Goal: Task Accomplishment & Management: Use online tool/utility

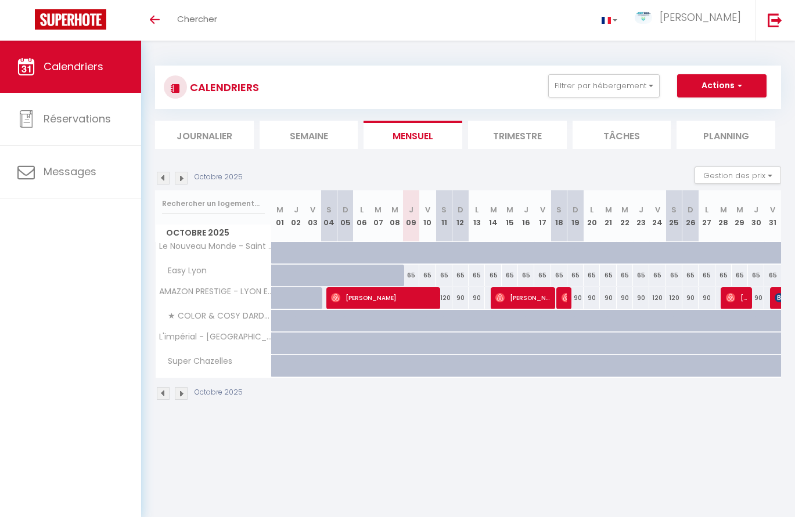
click at [183, 179] on img at bounding box center [181, 178] width 13 height 13
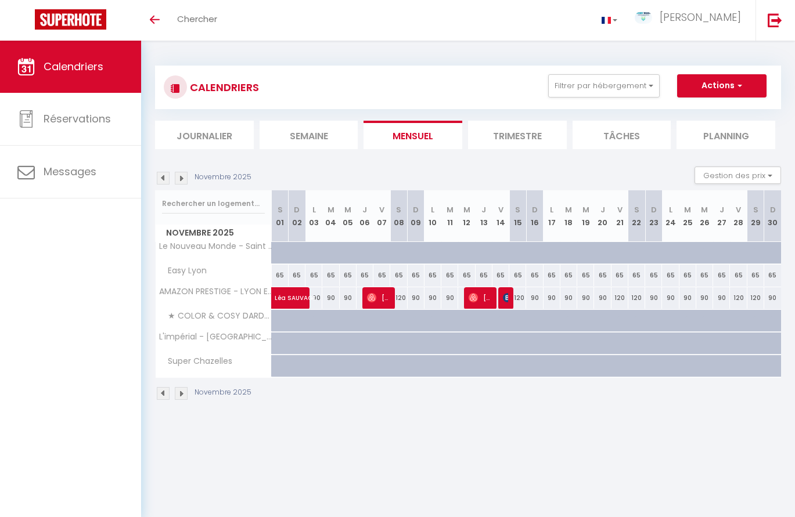
click at [182, 174] on img at bounding box center [181, 178] width 13 height 13
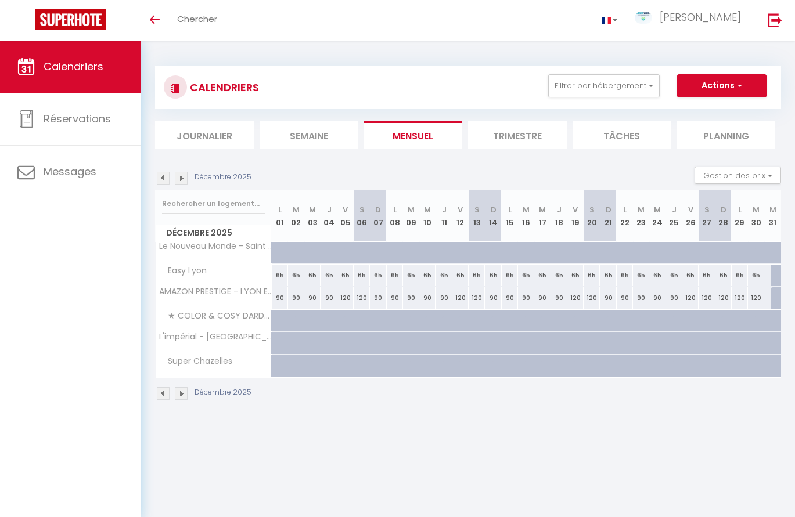
click at [181, 178] on img at bounding box center [181, 178] width 13 height 13
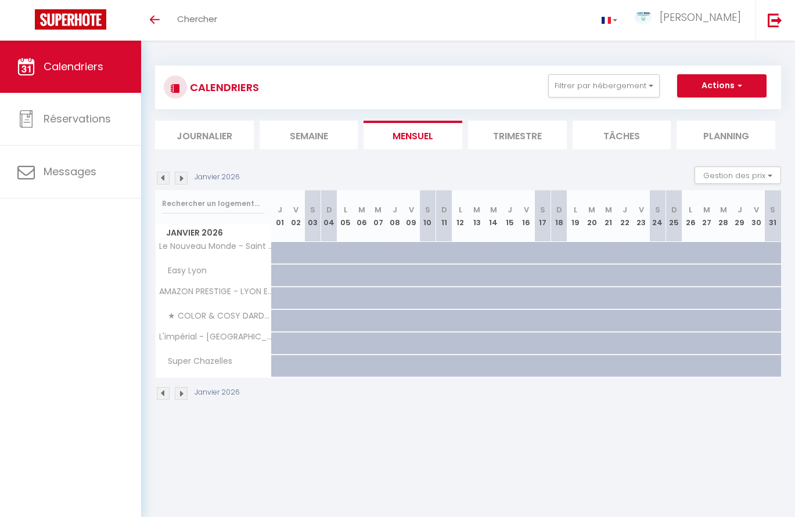
click at [163, 178] on img at bounding box center [163, 178] width 13 height 13
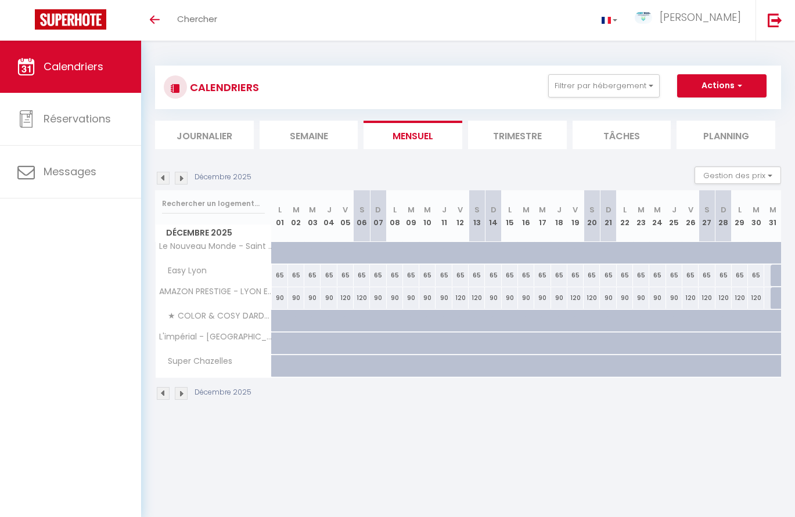
click at [181, 176] on img at bounding box center [181, 178] width 13 height 13
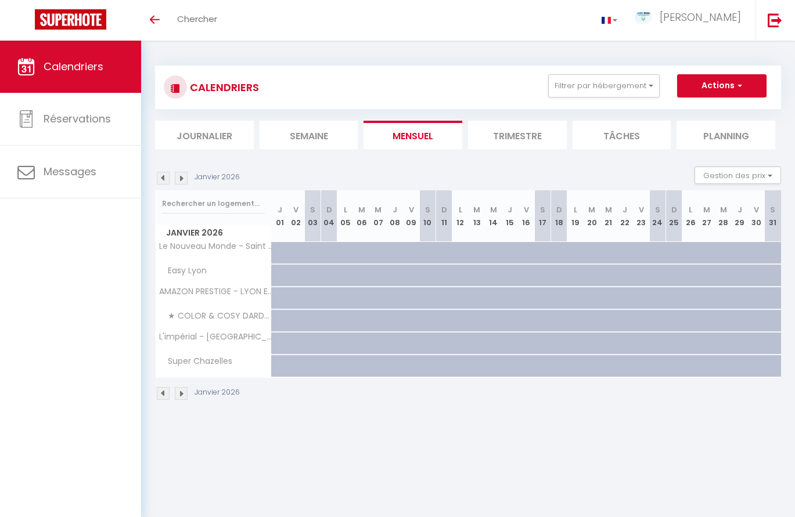
click at [158, 179] on img at bounding box center [163, 178] width 13 height 13
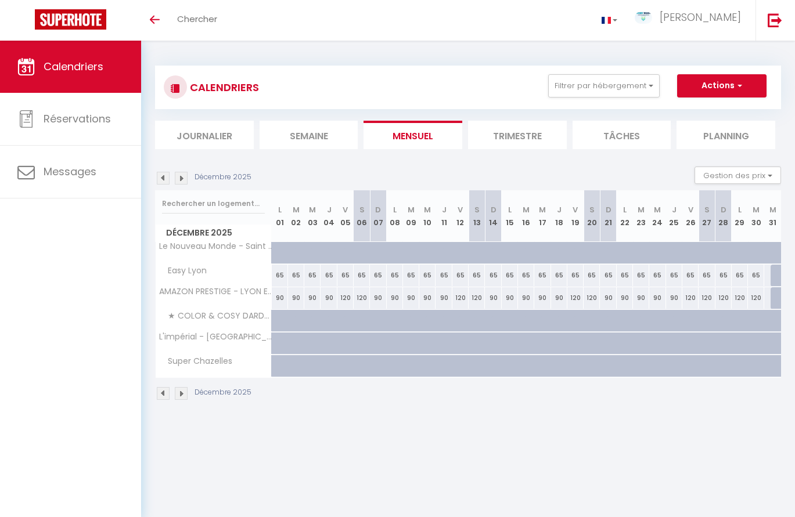
click at [163, 178] on img at bounding box center [163, 178] width 13 height 13
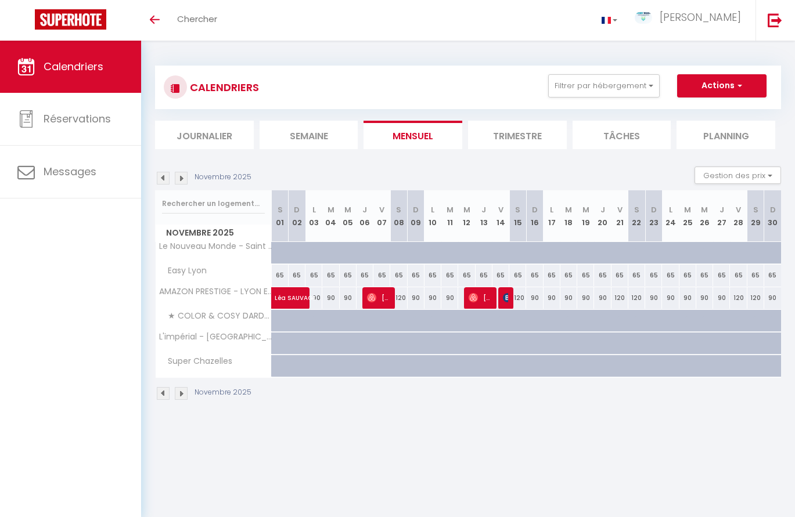
click at [163, 178] on img at bounding box center [163, 178] width 13 height 13
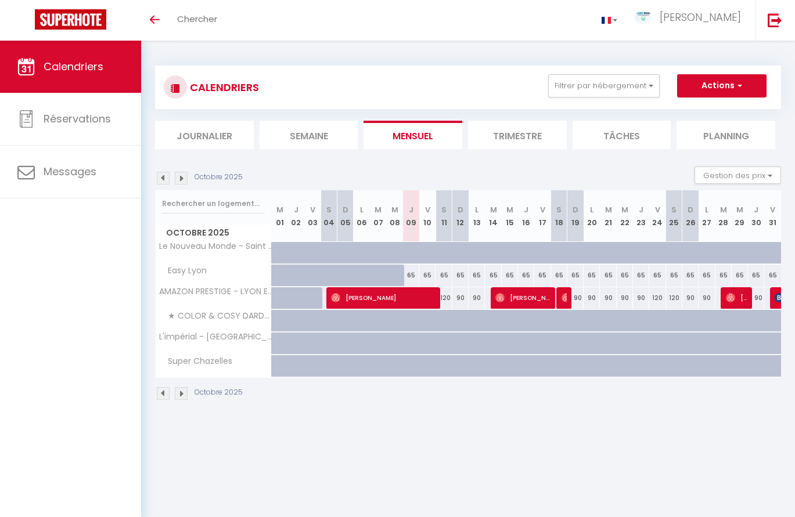
click at [429, 252] on div at bounding box center [433, 259] width 16 height 22
type input "135"
type input "Ven 10 Octobre 2025"
type input "[PERSON_NAME] 11 Octobre 2025"
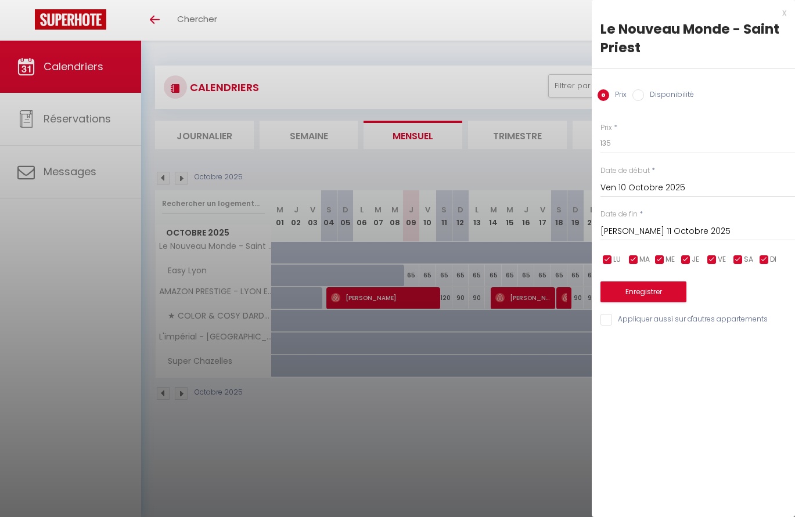
click at [446, 394] on div at bounding box center [397, 258] width 795 height 517
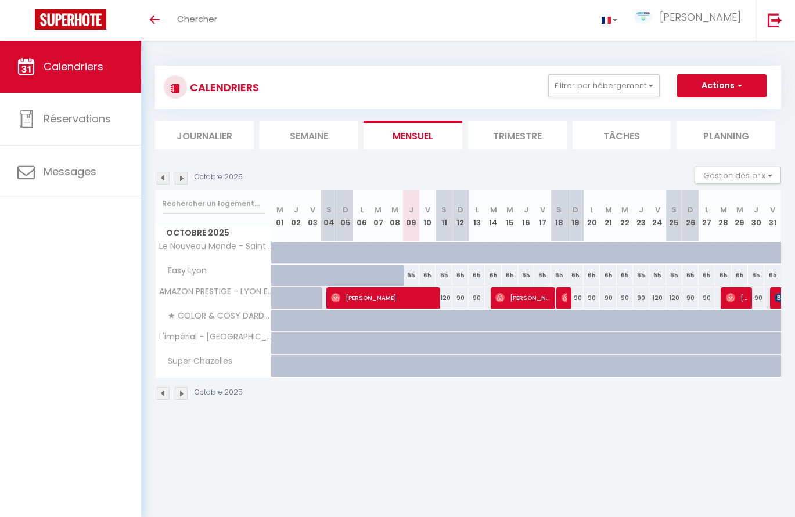
click at [423, 139] on li "Mensuel" at bounding box center [412, 135] width 99 height 28
click at [426, 127] on li "Mensuel" at bounding box center [412, 135] width 99 height 28
click at [181, 176] on img at bounding box center [181, 178] width 13 height 13
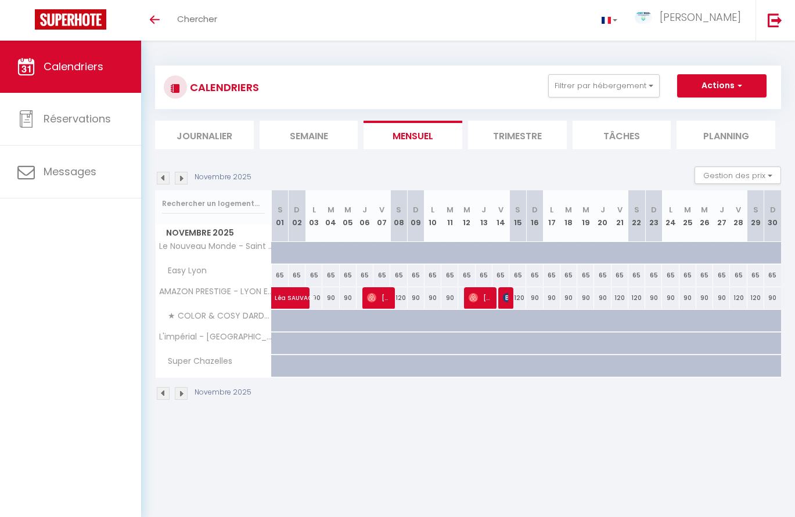
click at [181, 177] on img at bounding box center [181, 178] width 13 height 13
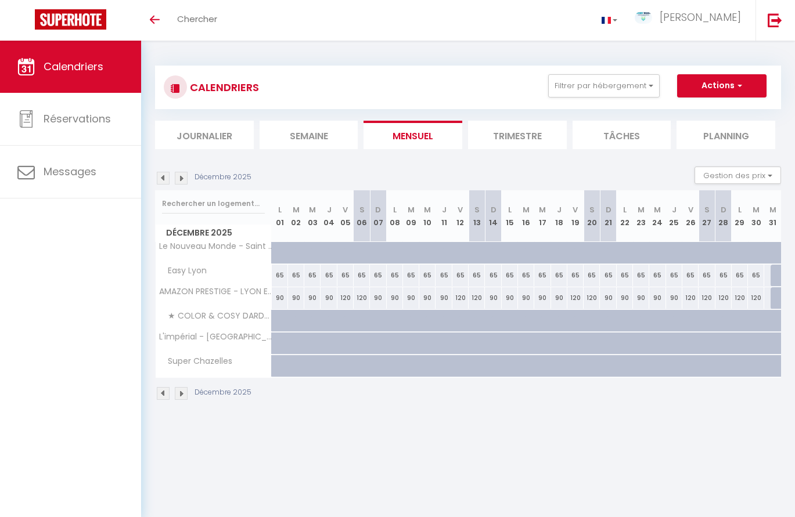
click at [181, 175] on img at bounding box center [181, 178] width 13 height 13
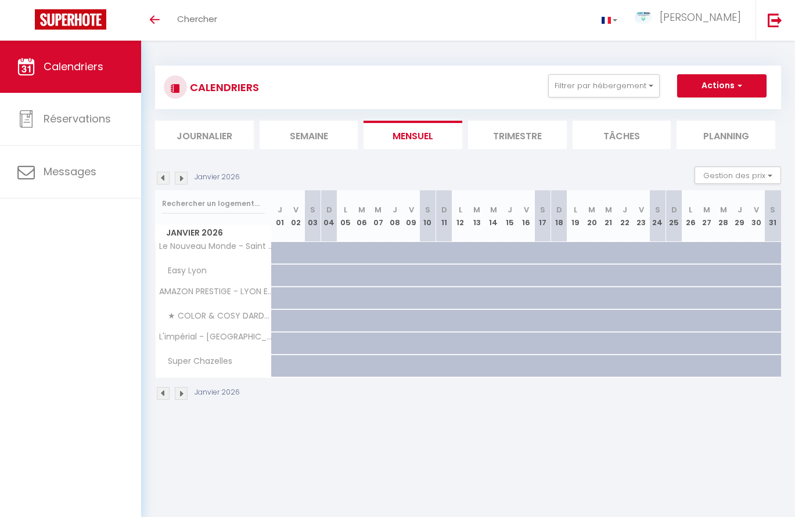
click at [181, 174] on img at bounding box center [181, 178] width 13 height 13
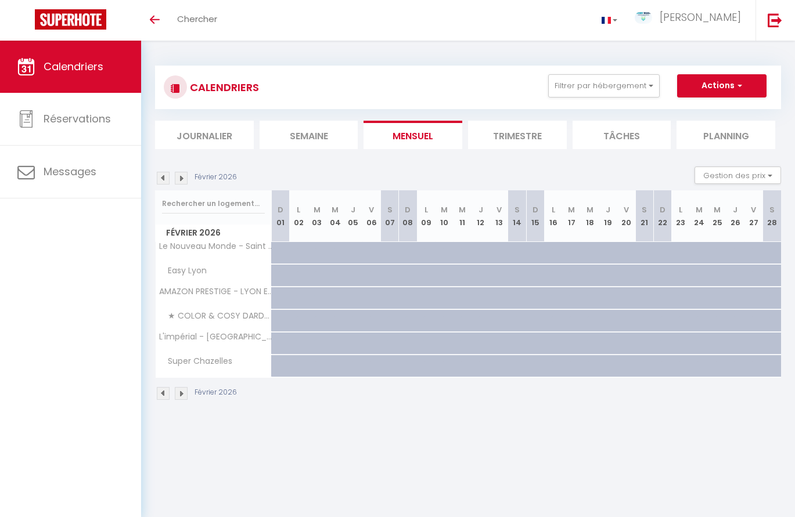
click at [185, 172] on img at bounding box center [181, 178] width 13 height 13
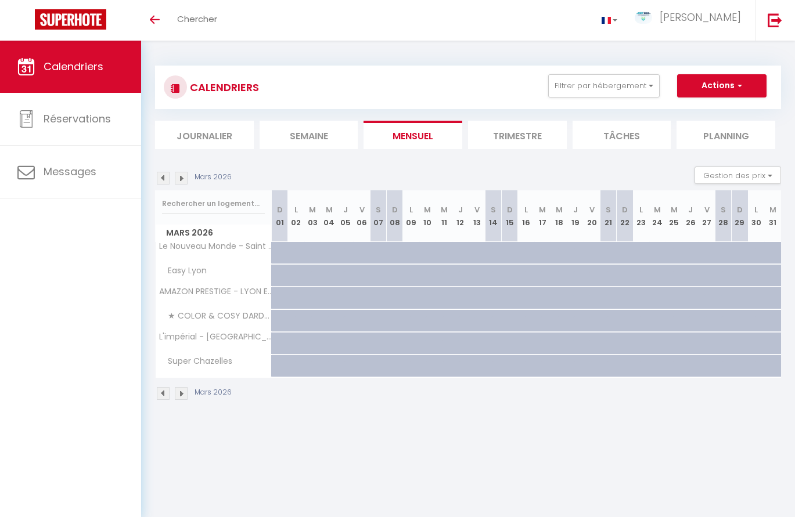
click at [179, 179] on img at bounding box center [181, 178] width 13 height 13
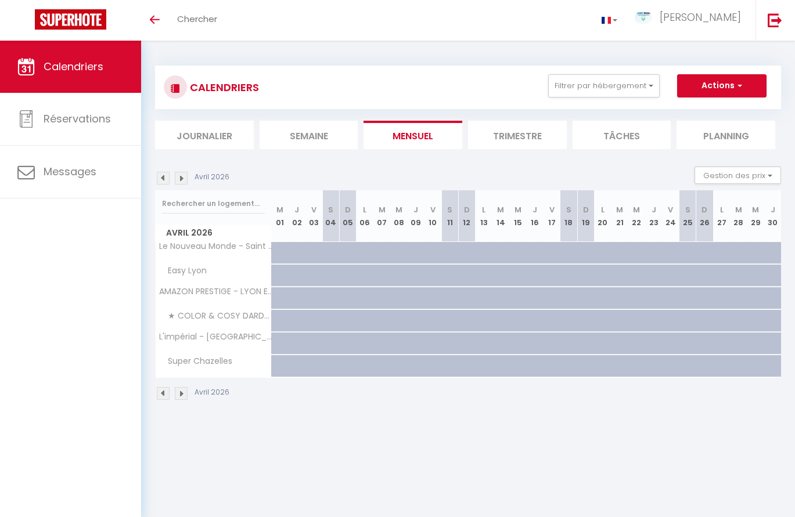
click at [179, 180] on img at bounding box center [181, 178] width 13 height 13
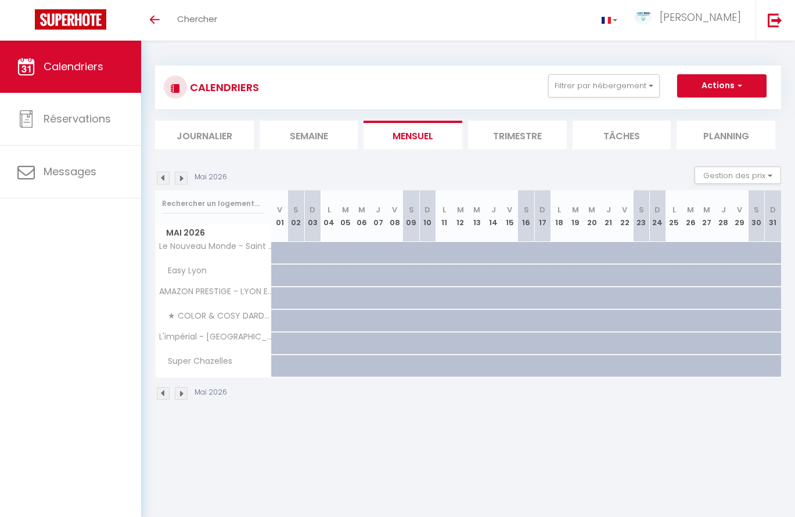
click at [179, 180] on img at bounding box center [181, 178] width 13 height 13
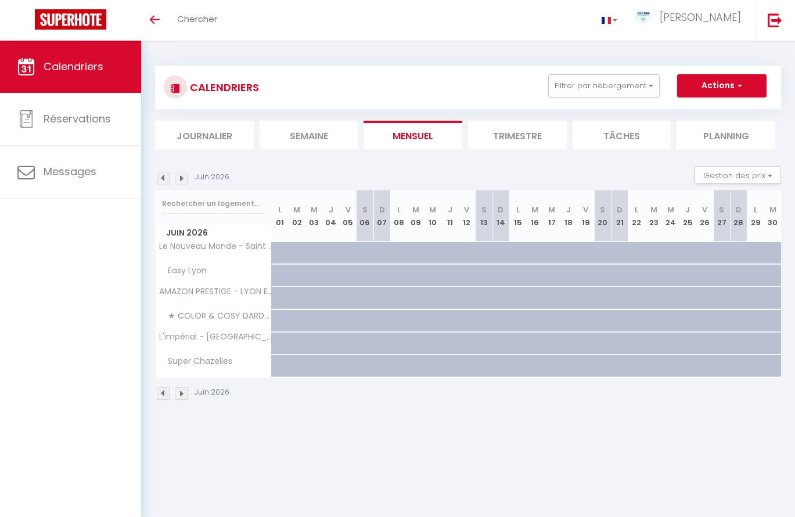
click at [179, 180] on img at bounding box center [181, 178] width 13 height 13
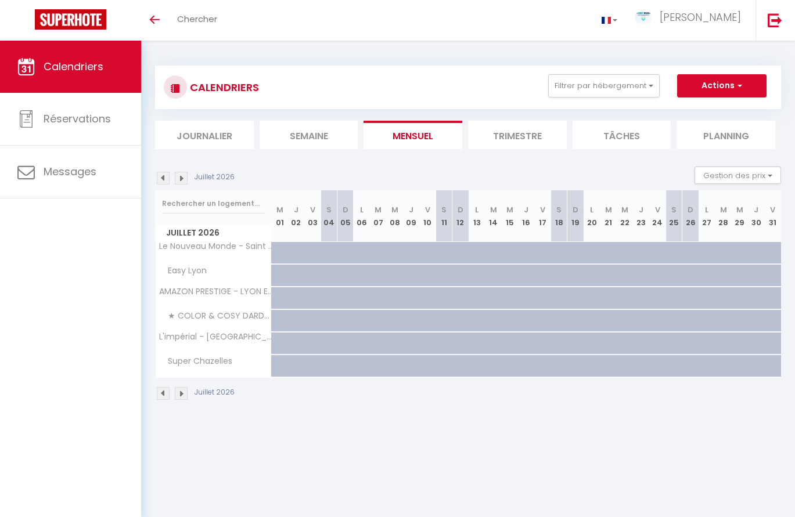
click at [179, 179] on img at bounding box center [181, 178] width 13 height 13
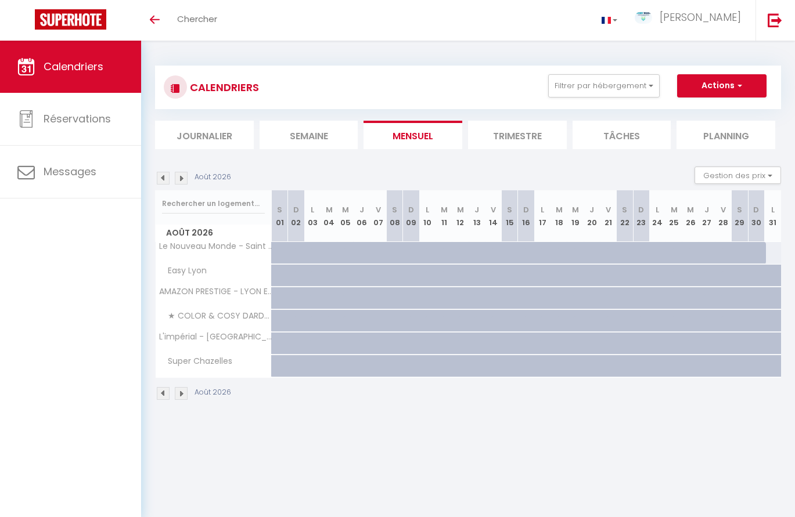
click at [179, 179] on img at bounding box center [181, 178] width 13 height 13
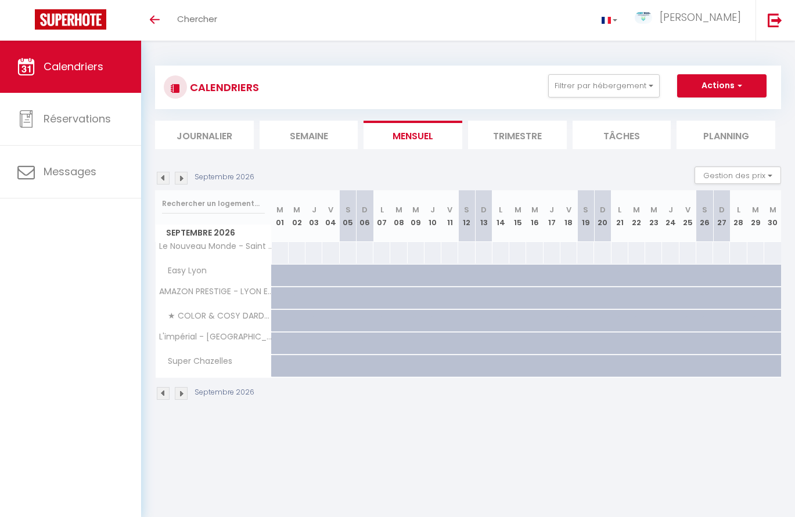
click at [179, 179] on img at bounding box center [181, 178] width 13 height 13
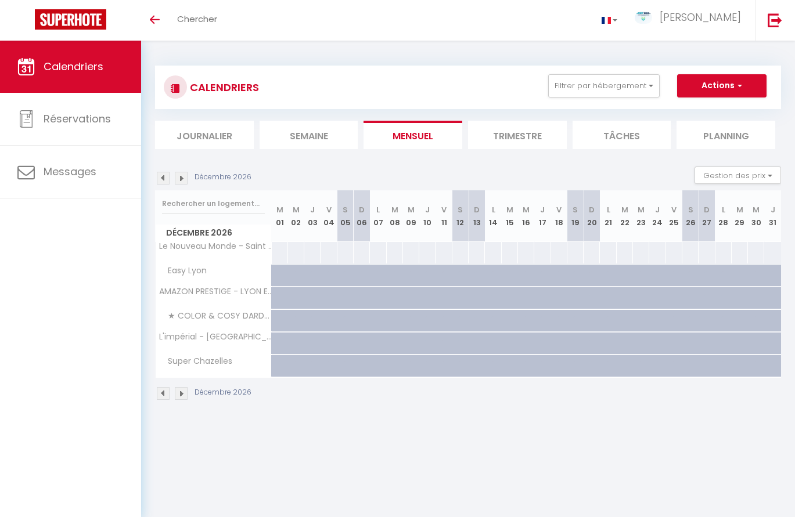
click at [179, 179] on img at bounding box center [181, 178] width 13 height 13
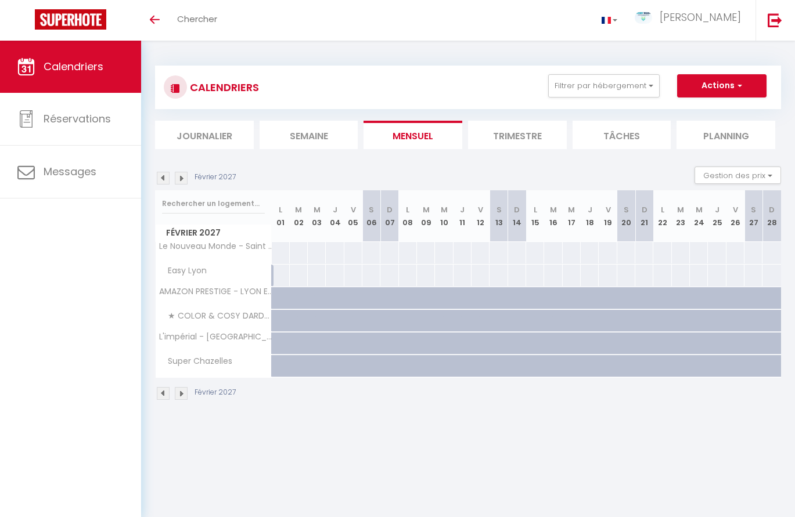
click at [179, 179] on img at bounding box center [181, 178] width 13 height 13
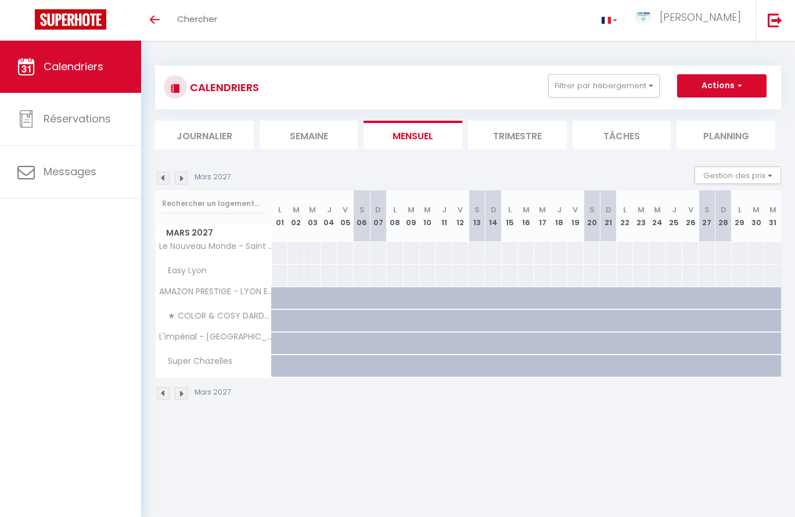
click at [164, 177] on img at bounding box center [163, 178] width 13 height 13
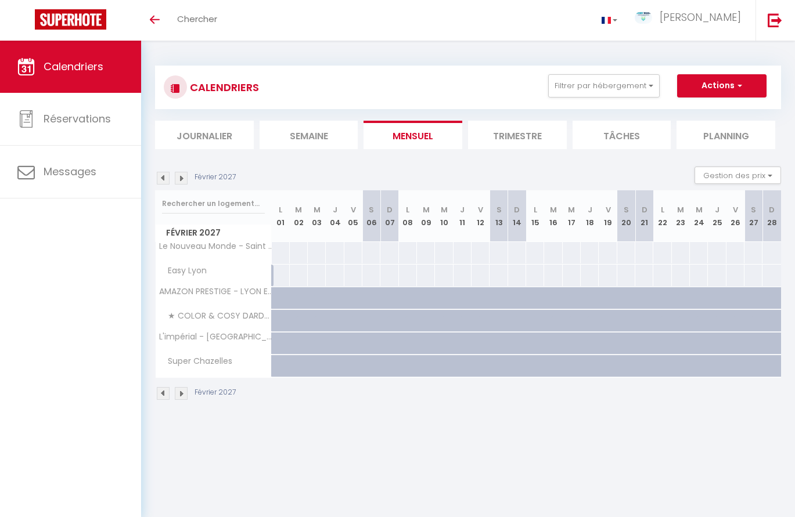
click at [164, 177] on img at bounding box center [163, 178] width 13 height 13
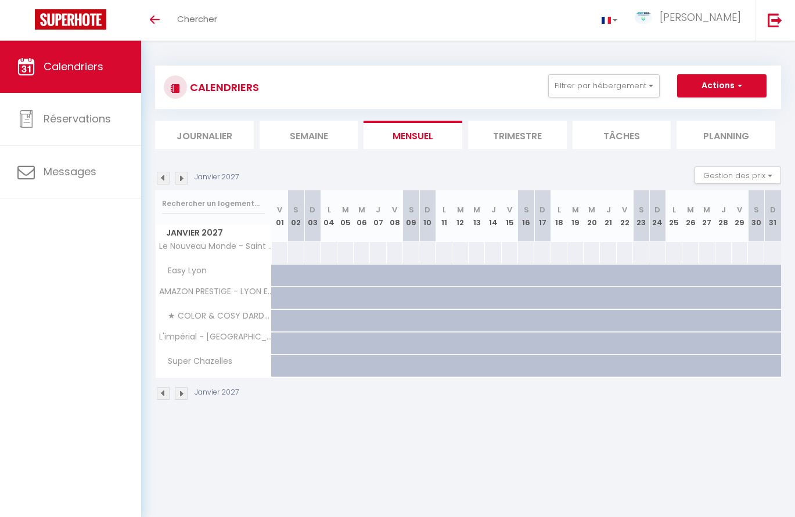
click at [179, 175] on img at bounding box center [181, 178] width 13 height 13
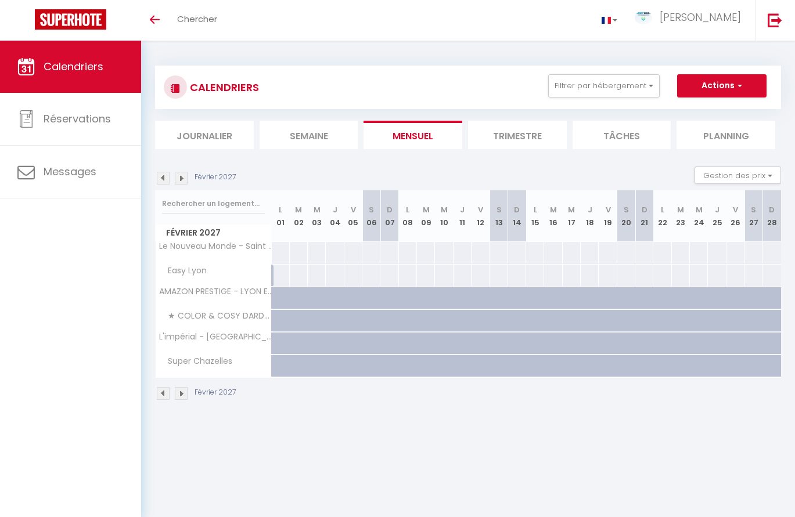
click at [183, 178] on img at bounding box center [181, 178] width 13 height 13
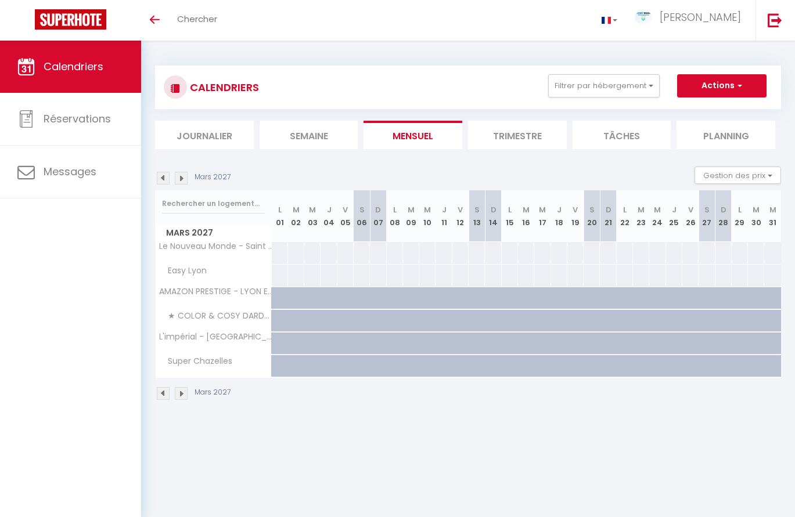
click at [182, 175] on img at bounding box center [181, 178] width 13 height 13
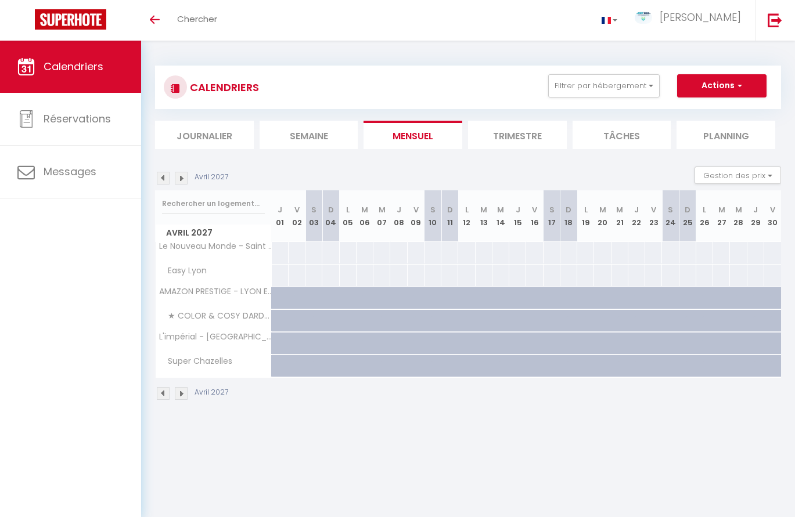
click at [180, 179] on img at bounding box center [181, 178] width 13 height 13
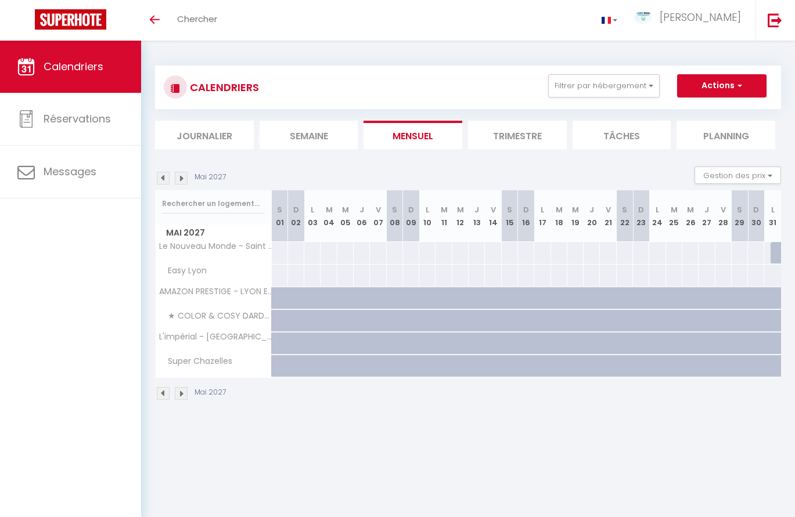
click at [182, 179] on img at bounding box center [181, 178] width 13 height 13
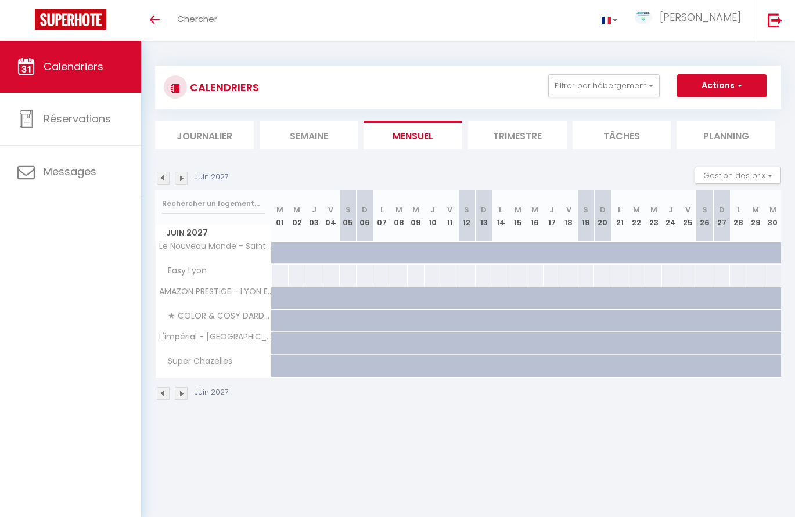
click at [182, 176] on img at bounding box center [181, 178] width 13 height 13
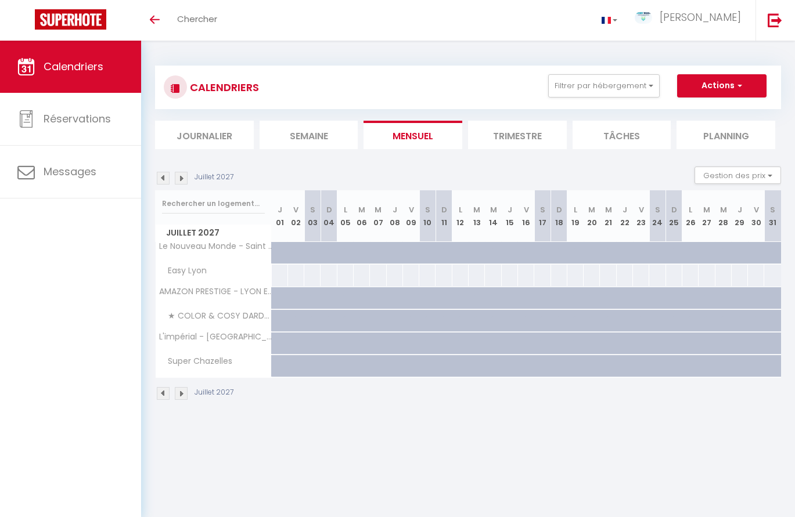
click at [182, 182] on img at bounding box center [181, 178] width 13 height 13
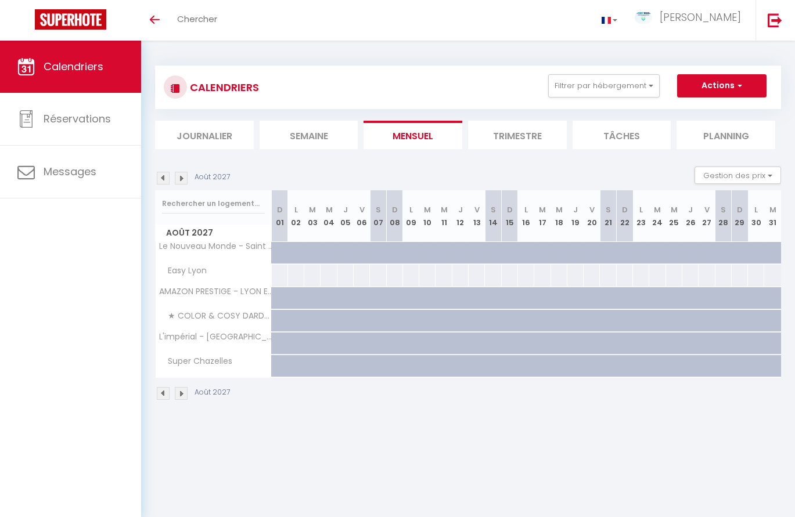
click at [167, 174] on img at bounding box center [163, 178] width 13 height 13
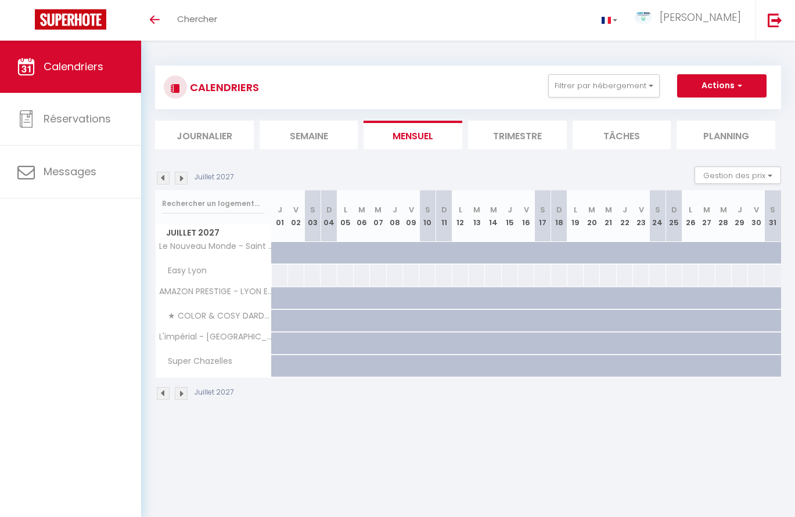
click at [166, 174] on img at bounding box center [163, 178] width 13 height 13
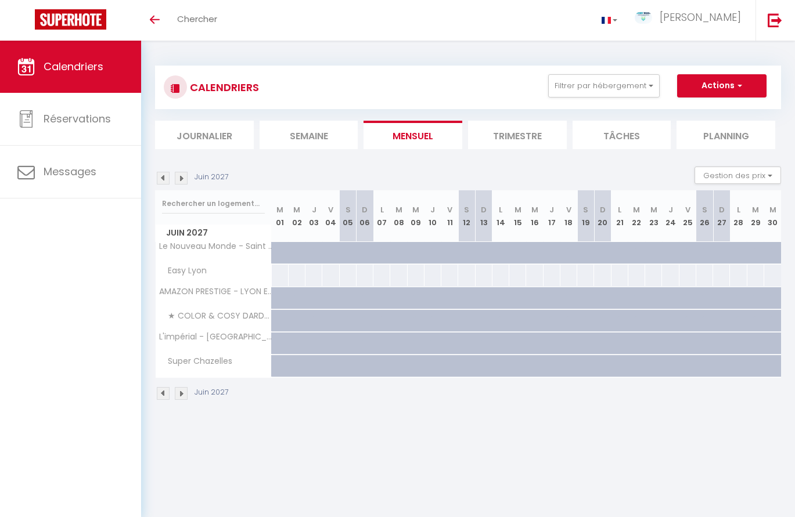
click at [166, 175] on img at bounding box center [163, 178] width 13 height 13
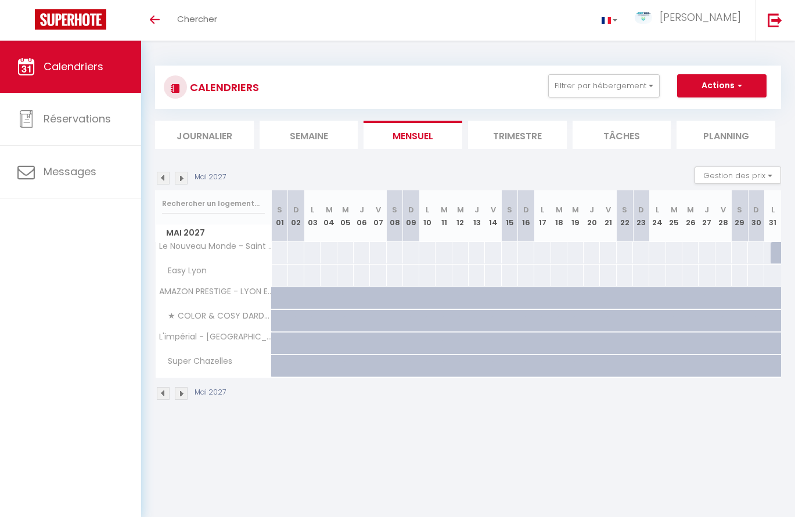
click at [166, 177] on img at bounding box center [163, 178] width 13 height 13
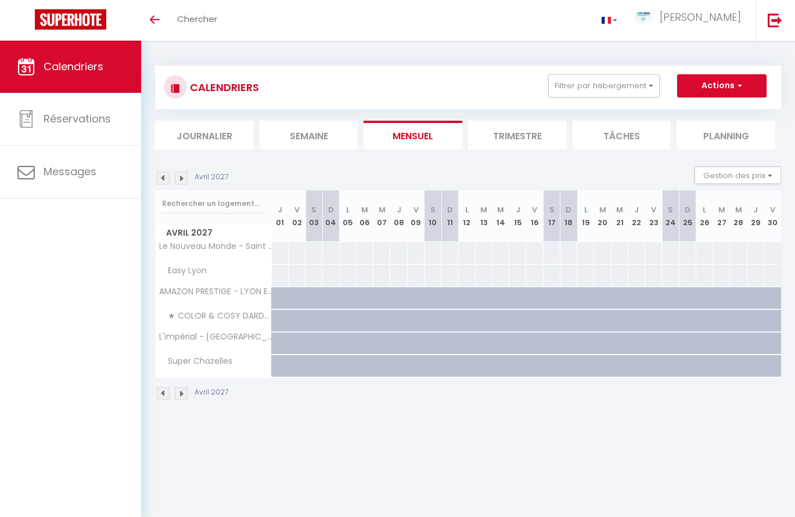
click at [166, 179] on img at bounding box center [163, 178] width 13 height 13
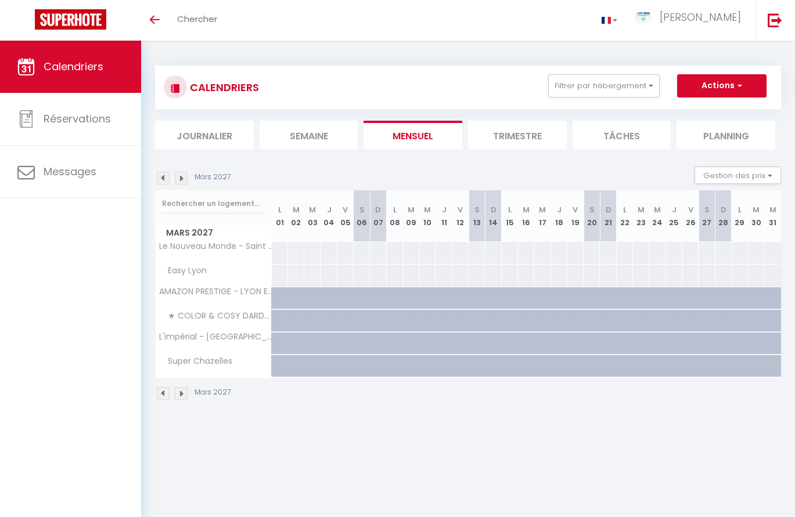
click at [166, 180] on img at bounding box center [163, 178] width 13 height 13
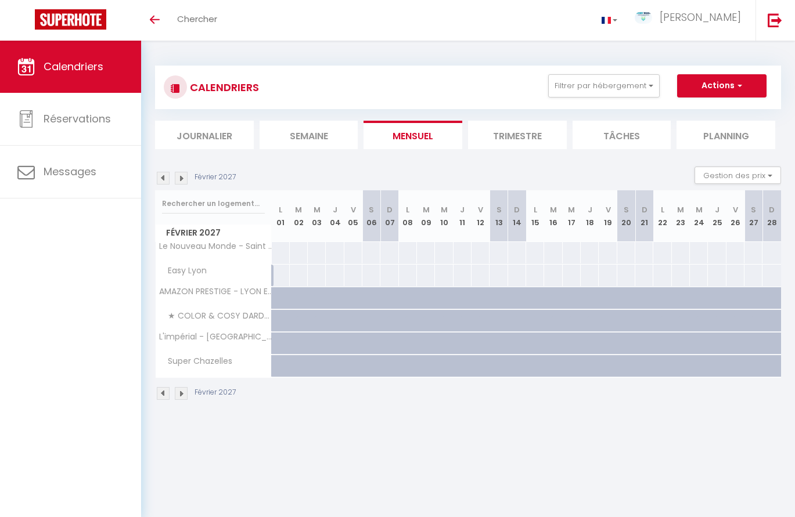
click at [166, 181] on img at bounding box center [163, 178] width 13 height 13
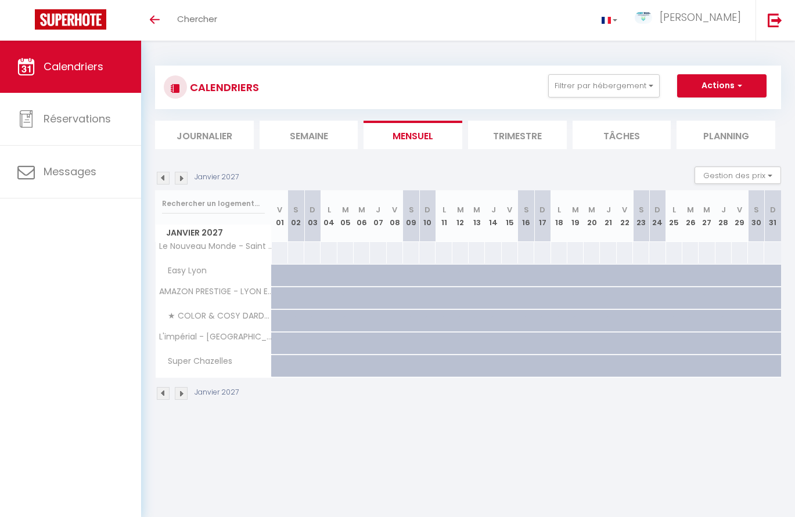
click at [168, 176] on img at bounding box center [163, 178] width 13 height 13
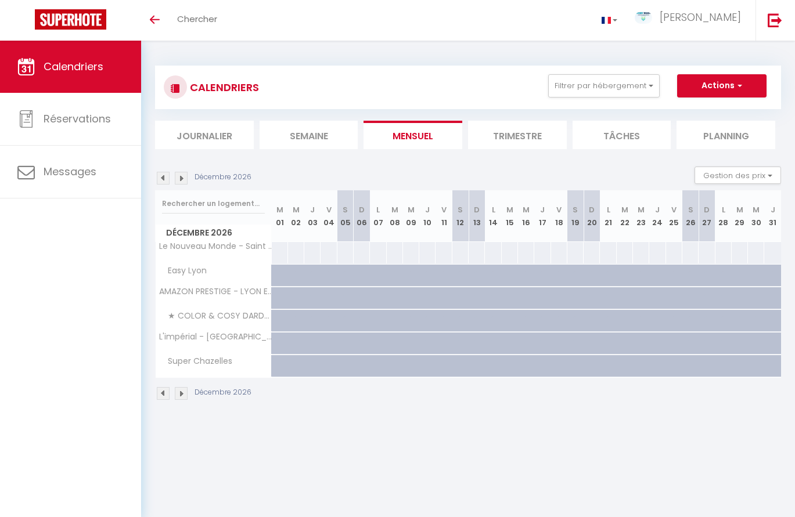
click at [168, 175] on img at bounding box center [163, 178] width 13 height 13
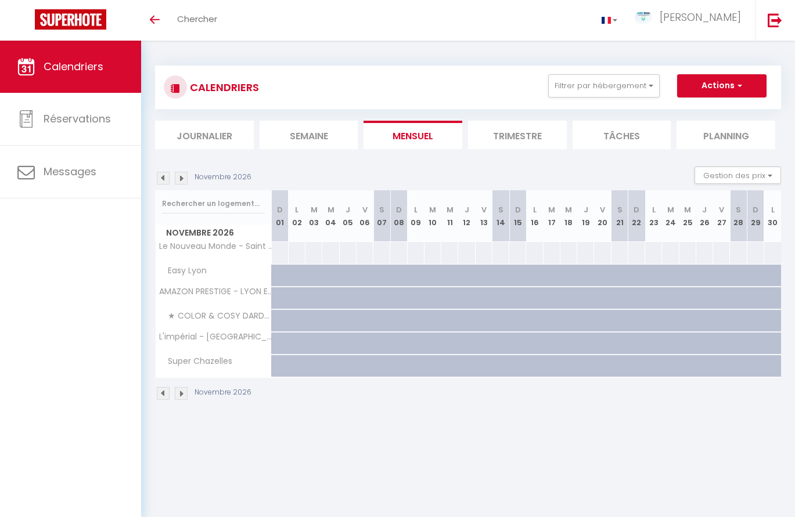
click at [167, 175] on img at bounding box center [163, 178] width 13 height 13
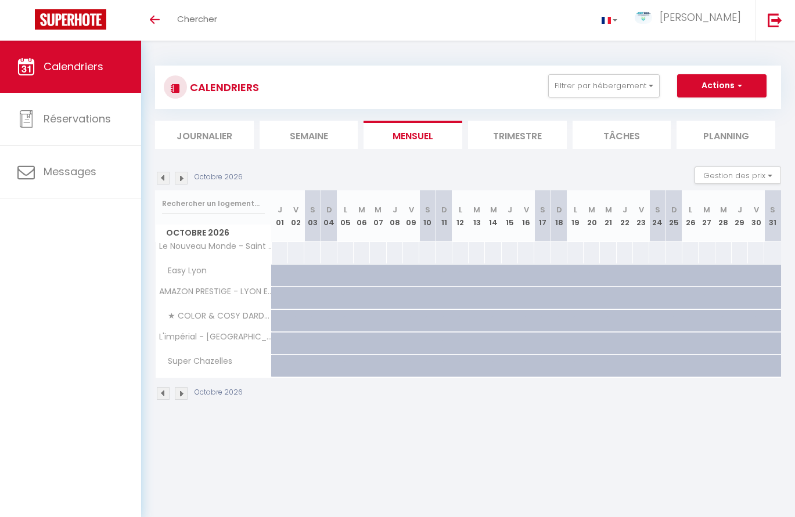
click at [419, 117] on div "CALENDRIERS Filtrer par hébergement Tous Super Chazelles L'impérial - [GEOGRAPH…" at bounding box center [468, 108] width 626 height 84
click at [416, 127] on li "Mensuel" at bounding box center [412, 135] width 99 height 28
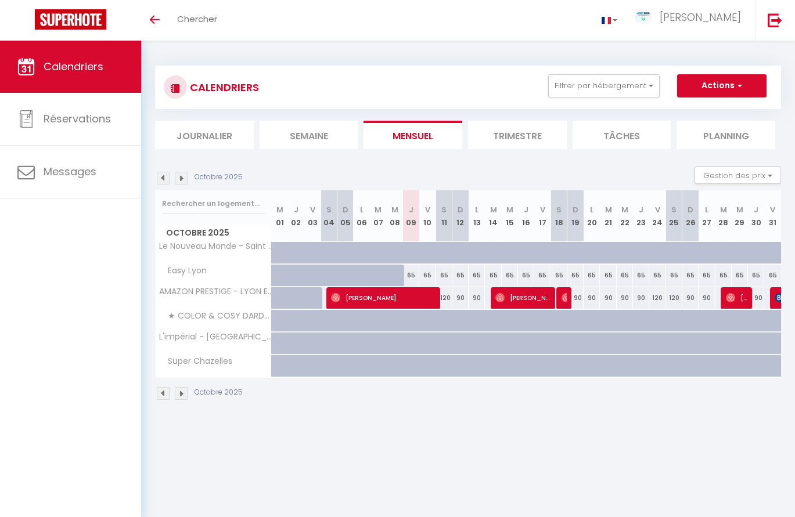
click at [396, 138] on li "Mensuel" at bounding box center [412, 135] width 99 height 28
click at [184, 174] on img at bounding box center [181, 178] width 13 height 13
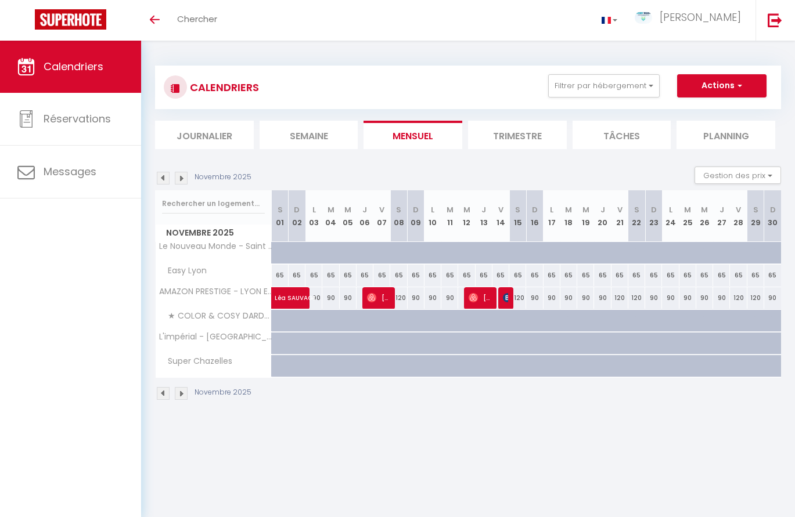
click at [183, 174] on img at bounding box center [181, 178] width 13 height 13
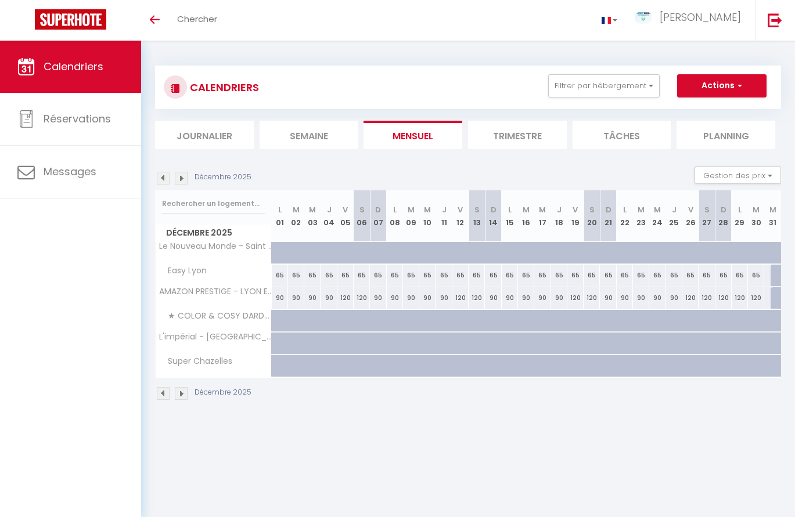
click at [183, 174] on img at bounding box center [181, 178] width 13 height 13
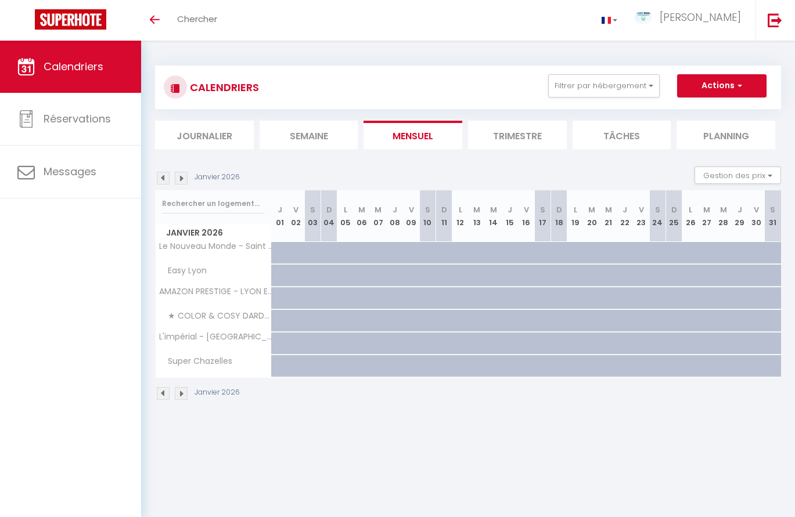
click at [163, 176] on img at bounding box center [163, 178] width 13 height 13
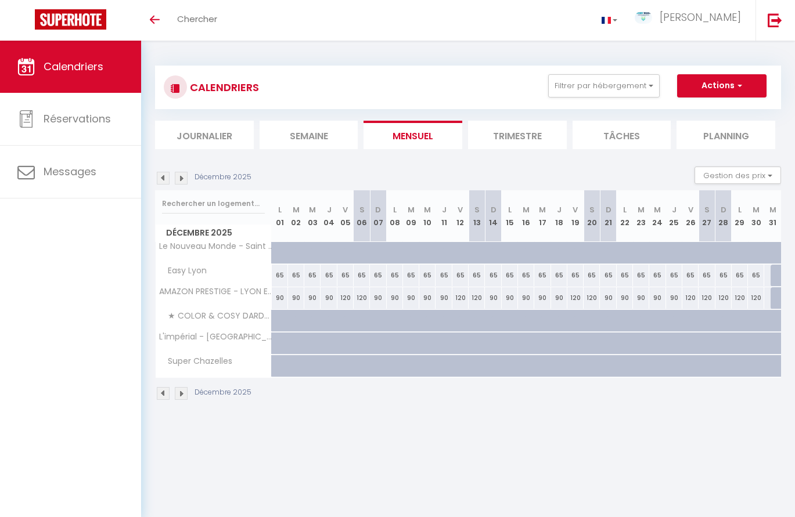
click at [185, 176] on img at bounding box center [181, 178] width 13 height 13
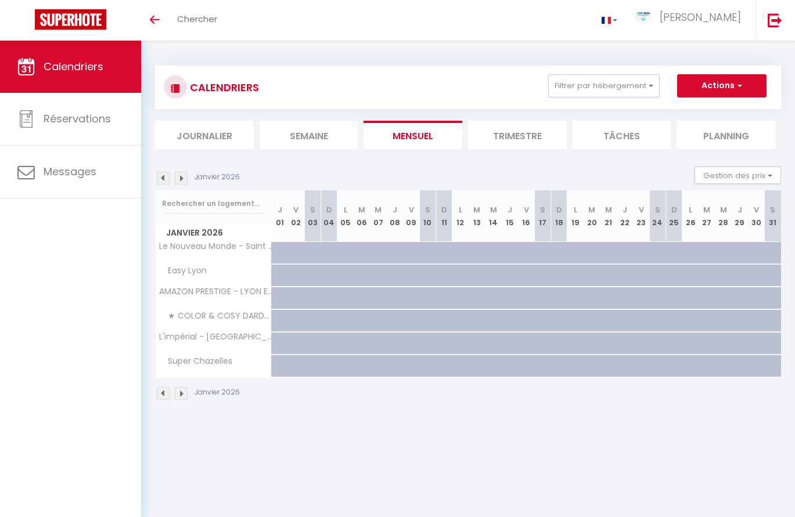
click at [160, 179] on img at bounding box center [163, 178] width 13 height 13
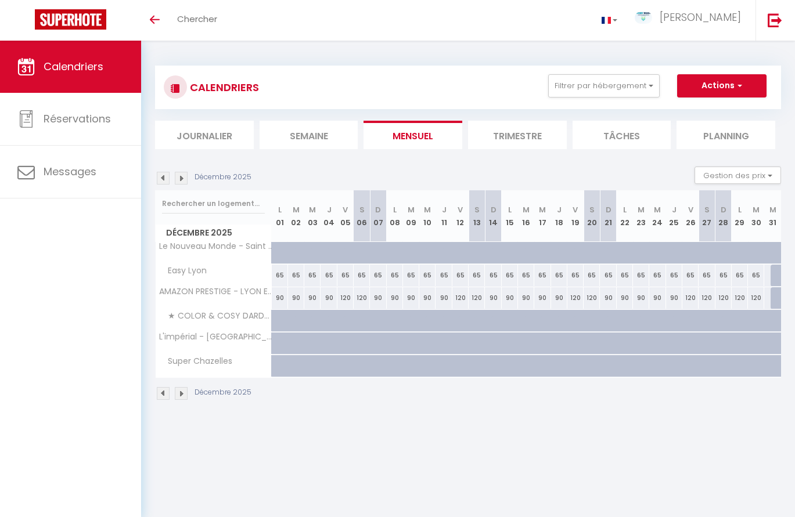
click at [160, 177] on img at bounding box center [163, 178] width 13 height 13
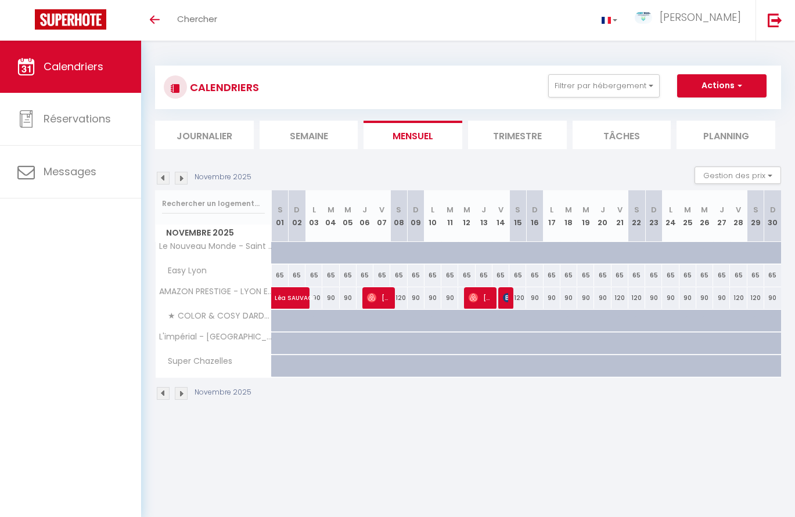
click at [415, 146] on li "Mensuel" at bounding box center [412, 135] width 99 height 28
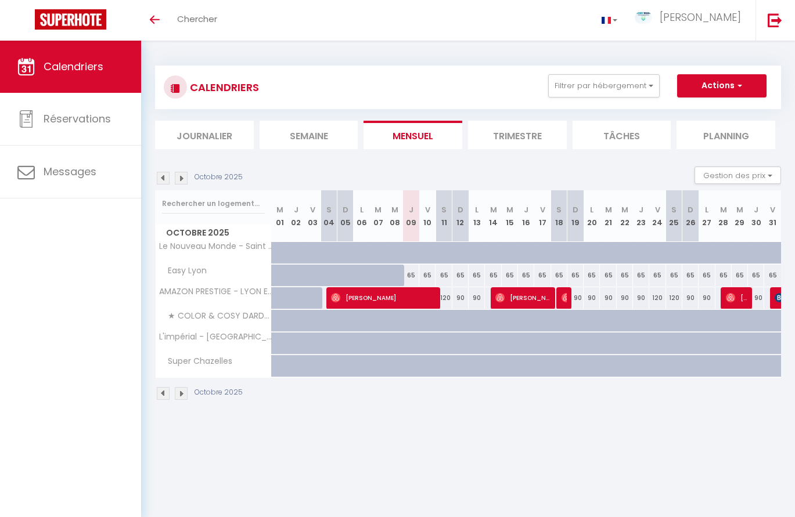
click at [420, 139] on li "Mensuel" at bounding box center [412, 135] width 99 height 28
